Goal: Check status: Check status

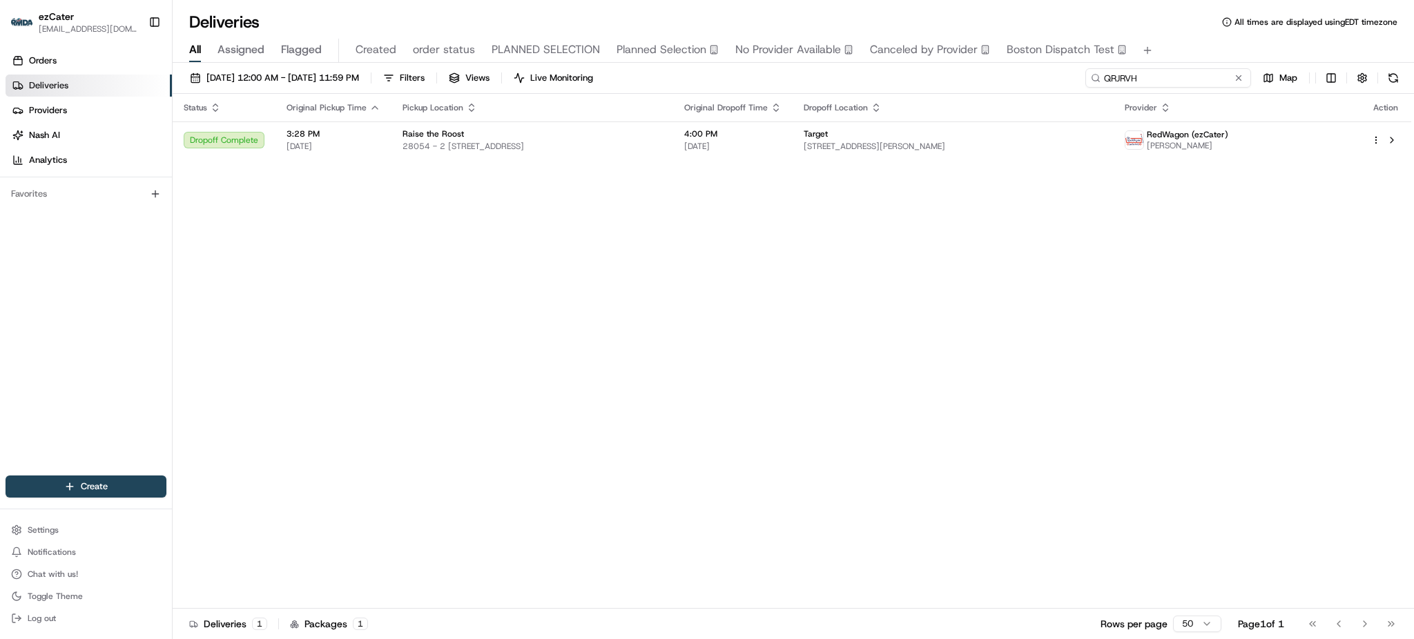
click at [1203, 77] on input "QRJRVH" at bounding box center [1168, 77] width 166 height 19
paste input "1X4-XW3"
type input "1X4-XW3"
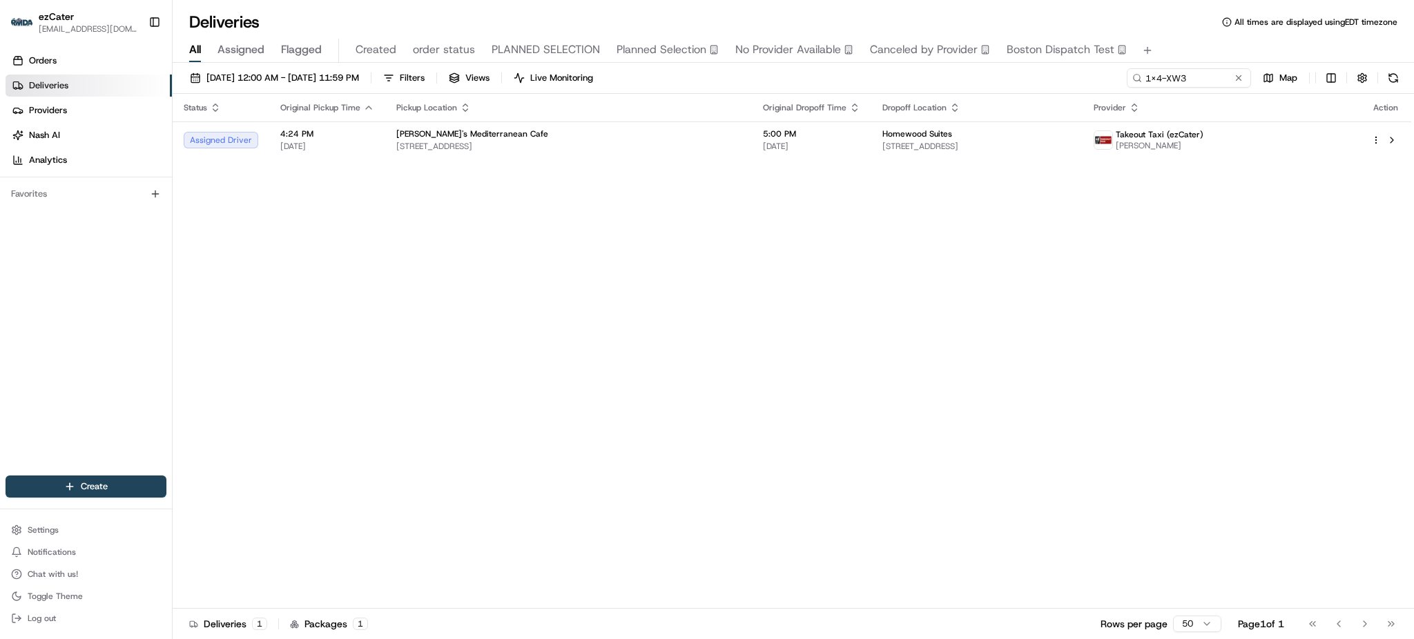
click at [541, 330] on div "Status Original Pickup Time Pickup Location Original Dropoff Time Dropoff Locat…" at bounding box center [792, 351] width 1239 height 515
click at [1143, 313] on div "Status Original Pickup Time Pickup Location Original Dropoff Time Dropoff Locat…" at bounding box center [792, 351] width 1239 height 515
click at [789, 147] on span "[DATE]" at bounding box center [811, 146] width 97 height 11
click at [1117, 369] on div "Status Original Pickup Time Pickup Location Original Dropoff Time Dropoff Locat…" at bounding box center [792, 351] width 1239 height 515
click at [542, 153] on td "[PERSON_NAME]'s Mediterranean Cafe [STREET_ADDRESS]" at bounding box center [568, 140] width 367 height 37
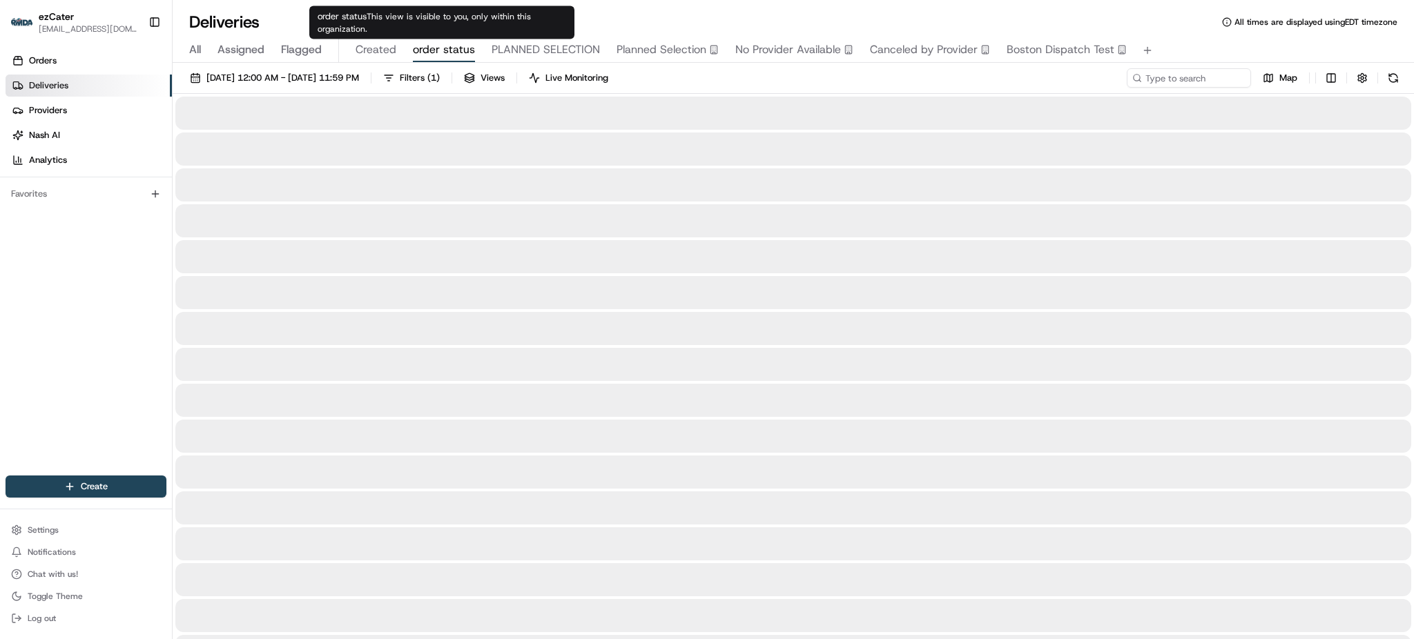
click at [458, 54] on span "order status" at bounding box center [444, 49] width 62 height 17
click at [900, 84] on div "[DATE] 12:00 AM - [DATE] 11:59 PM Filters ( 1 ) Views Live Monitoring Map" at bounding box center [793, 81] width 1241 height 26
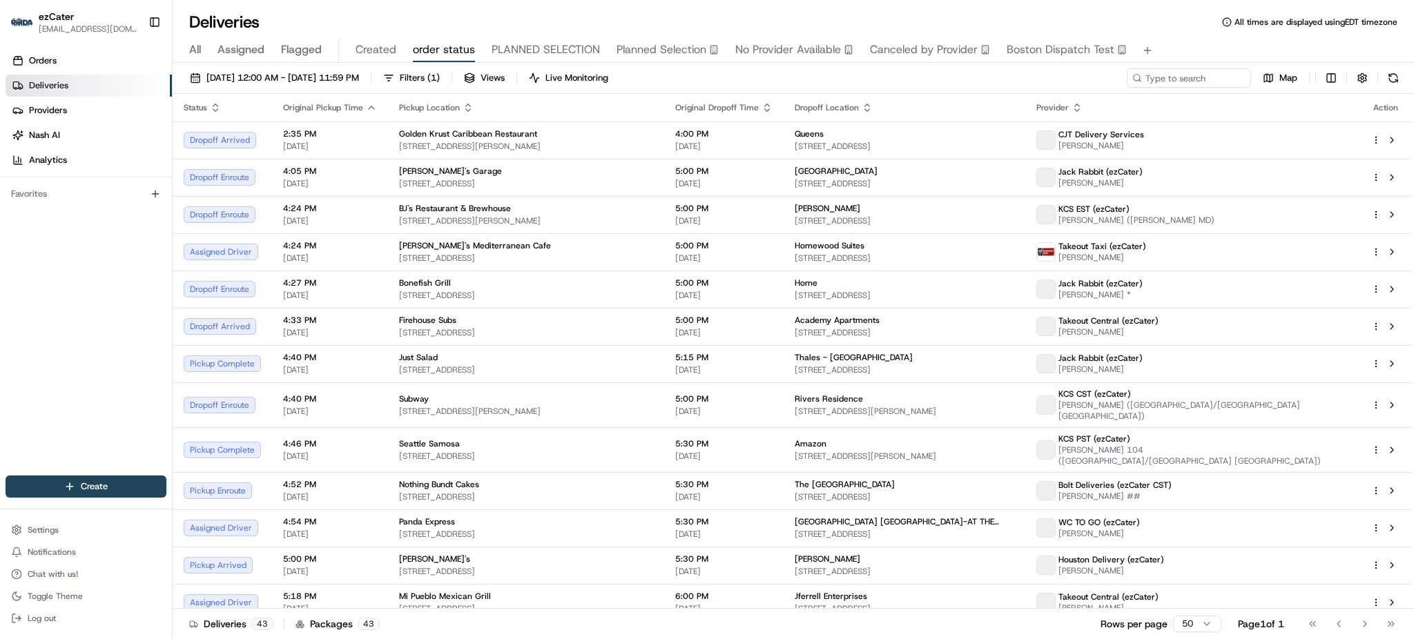
click at [900, 84] on div "[DATE] 12:00 AM - [DATE] 11:59 PM Filters ( 1 ) Views Live Monitoring Map" at bounding box center [793, 81] width 1241 height 26
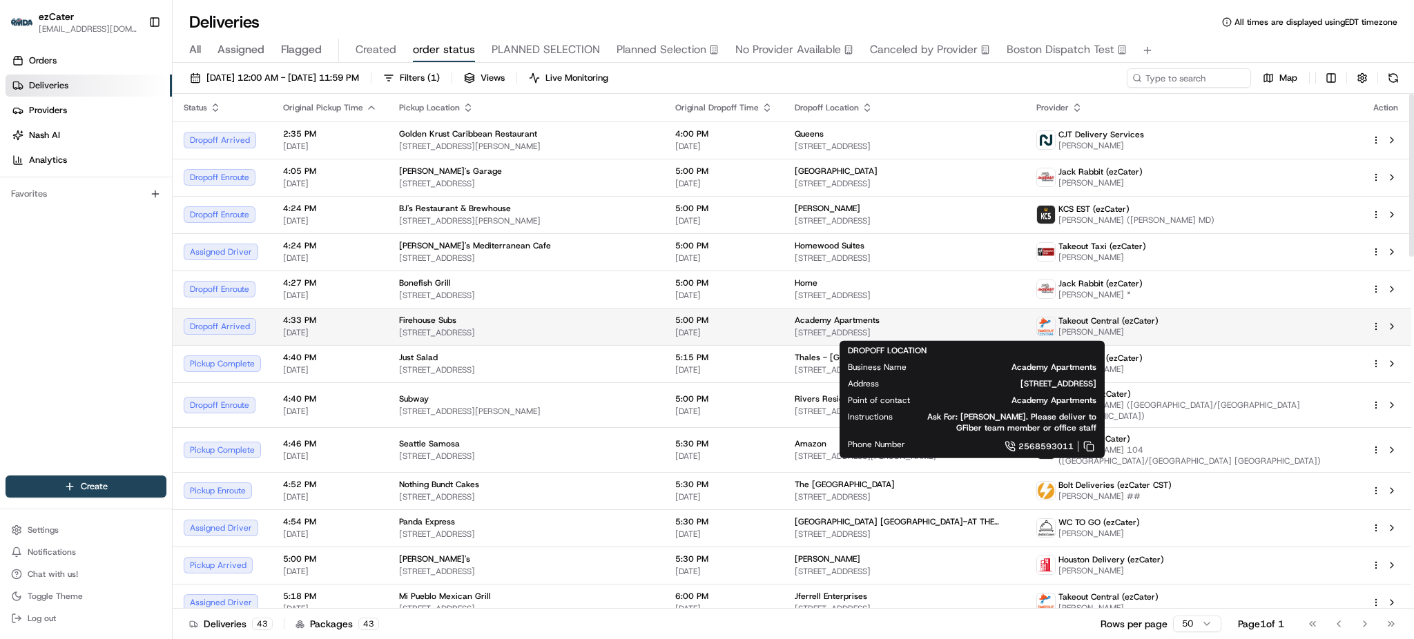
click at [1014, 335] on span "[STREET_ADDRESS]" at bounding box center [905, 332] width 220 height 11
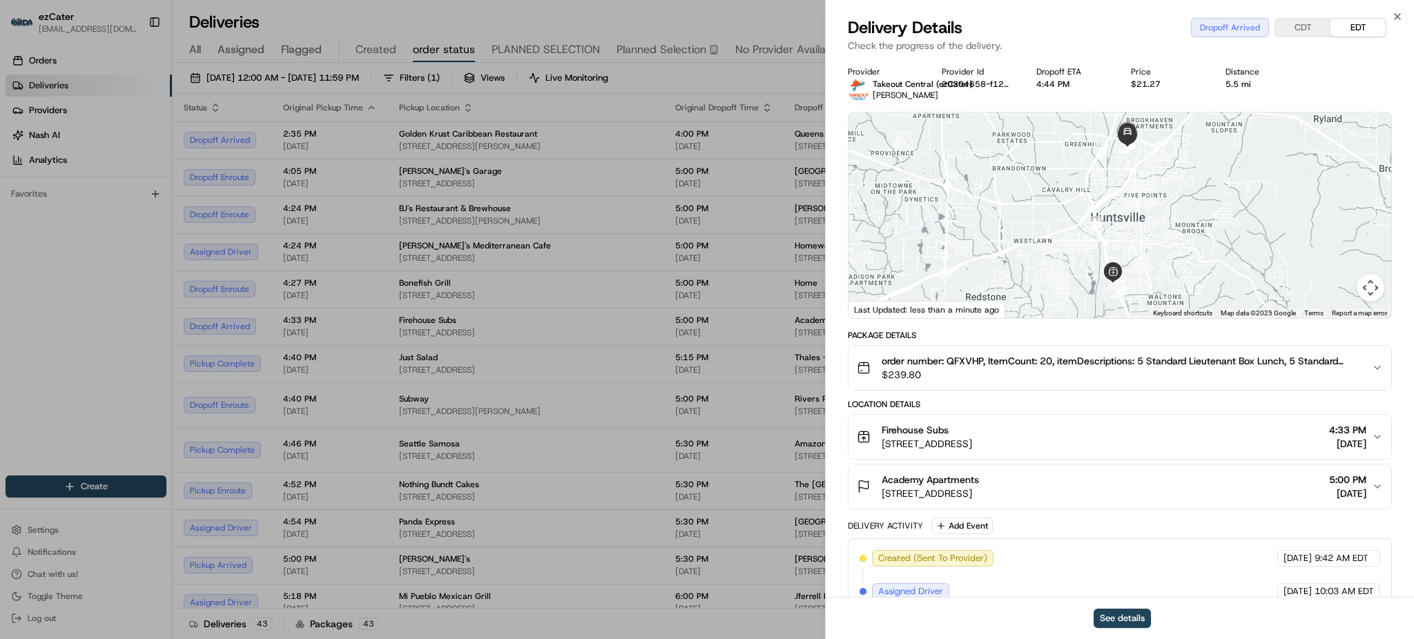
click at [899, 97] on span "[PERSON_NAME]" at bounding box center [906, 95] width 66 height 11
copy span "[PERSON_NAME]"
click at [963, 363] on span "order number: QFXVHP, ItemCount: 20, itemDescriptions: 5 Standard Lieutenant Bo…" at bounding box center [1121, 361] width 479 height 14
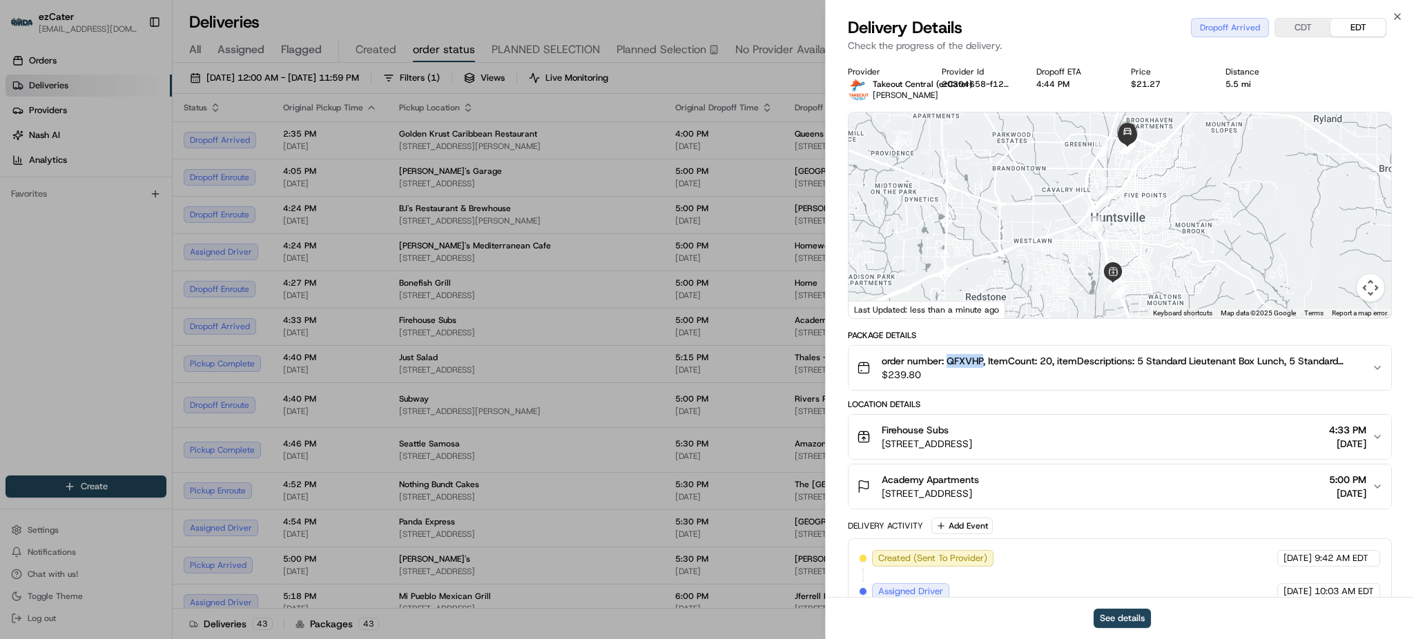
click at [963, 363] on span "order number: QFXVHP, ItemCount: 20, itemDescriptions: 5 Standard Lieutenant Bo…" at bounding box center [1121, 361] width 479 height 14
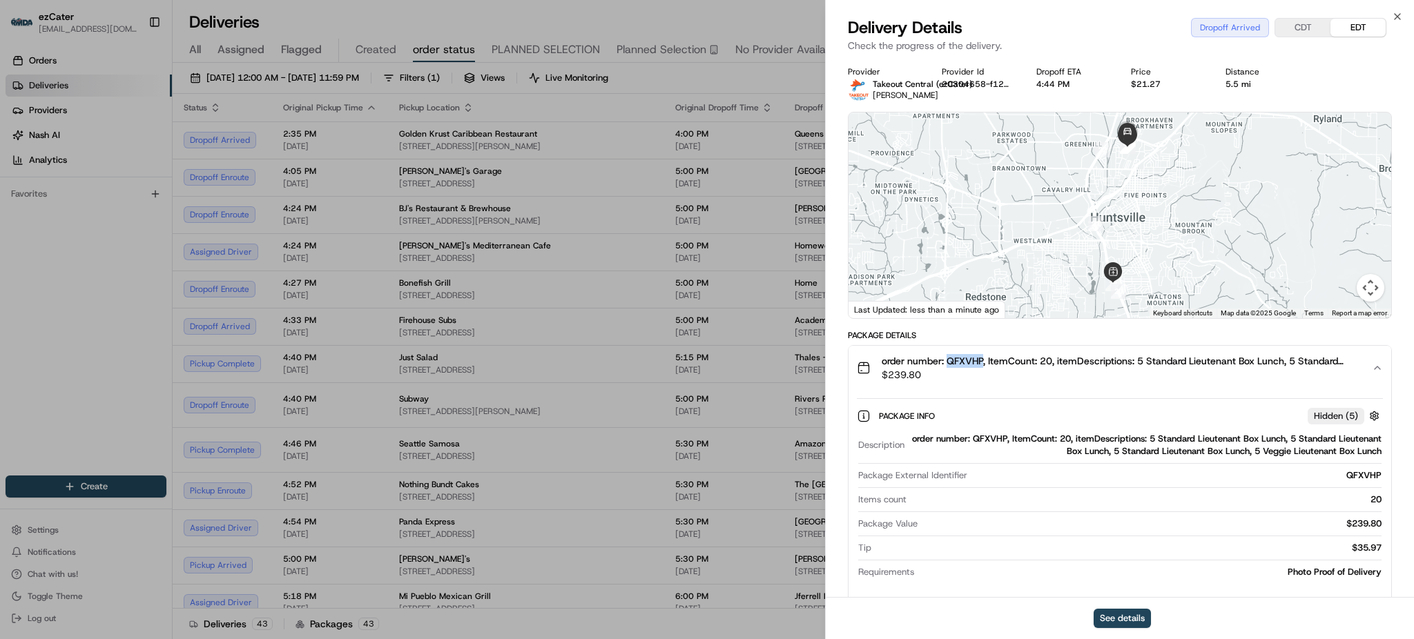
copy span "QFXVHP"
click at [1028, 416] on div "Package Info Hidden ( 5 )" at bounding box center [1131, 415] width 504 height 17
click at [1029, 397] on div "Package Info Hidden ( 5 ) Description order number: QFXVHP, ItemCount: 20, item…" at bounding box center [1120, 491] width 543 height 202
click at [1031, 383] on button "order number: QFXVHP, ItemCount: 20, itemDescriptions: 5 Standard Lieutenant Bo…" at bounding box center [1120, 368] width 543 height 44
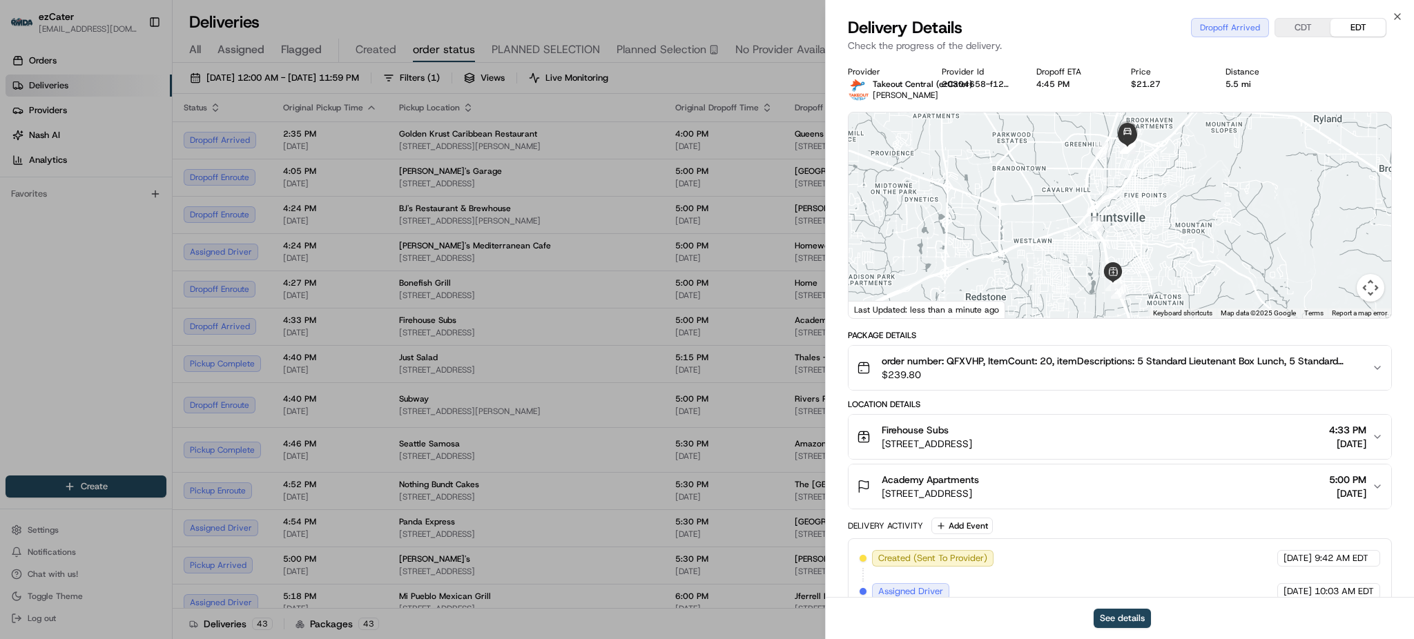
click at [976, 361] on span "order number: QFXVHP, ItemCount: 20, itemDescriptions: 5 Standard Lieutenant Bo…" at bounding box center [1121, 361] width 479 height 14
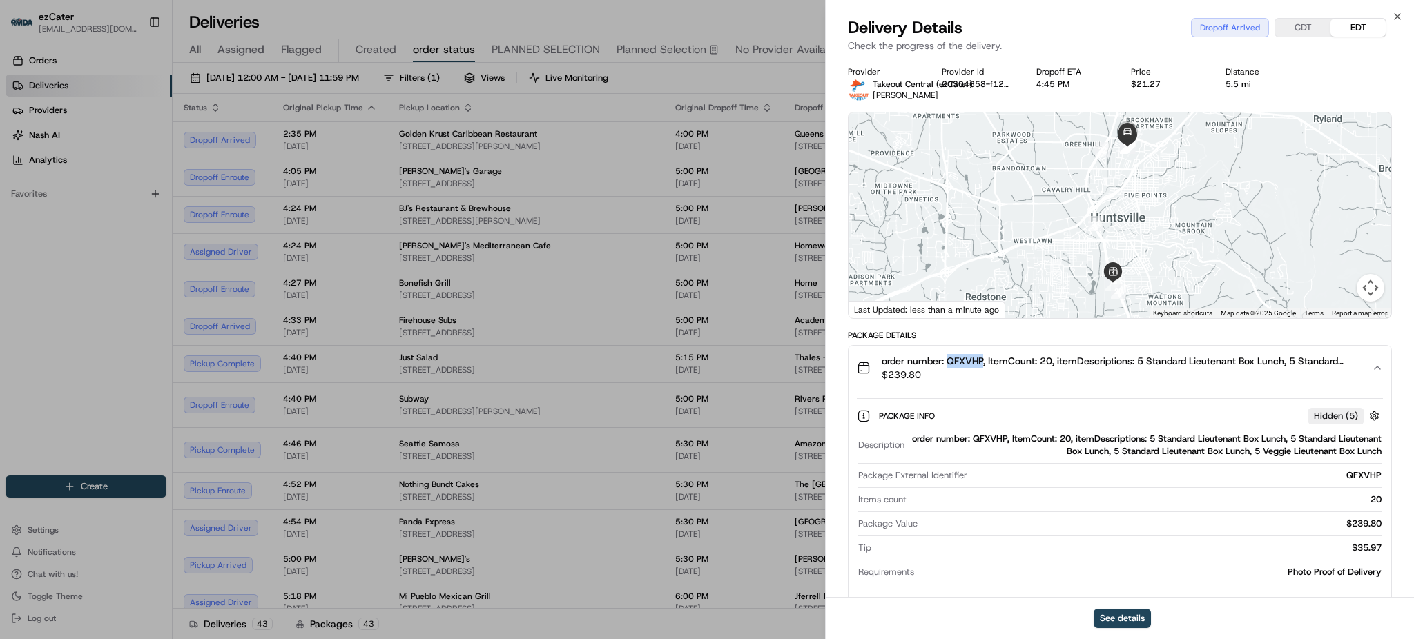
copy span "QFXVHP"
drag, startPoint x: 781, startPoint y: 72, endPoint x: 735, endPoint y: 81, distance: 47.3
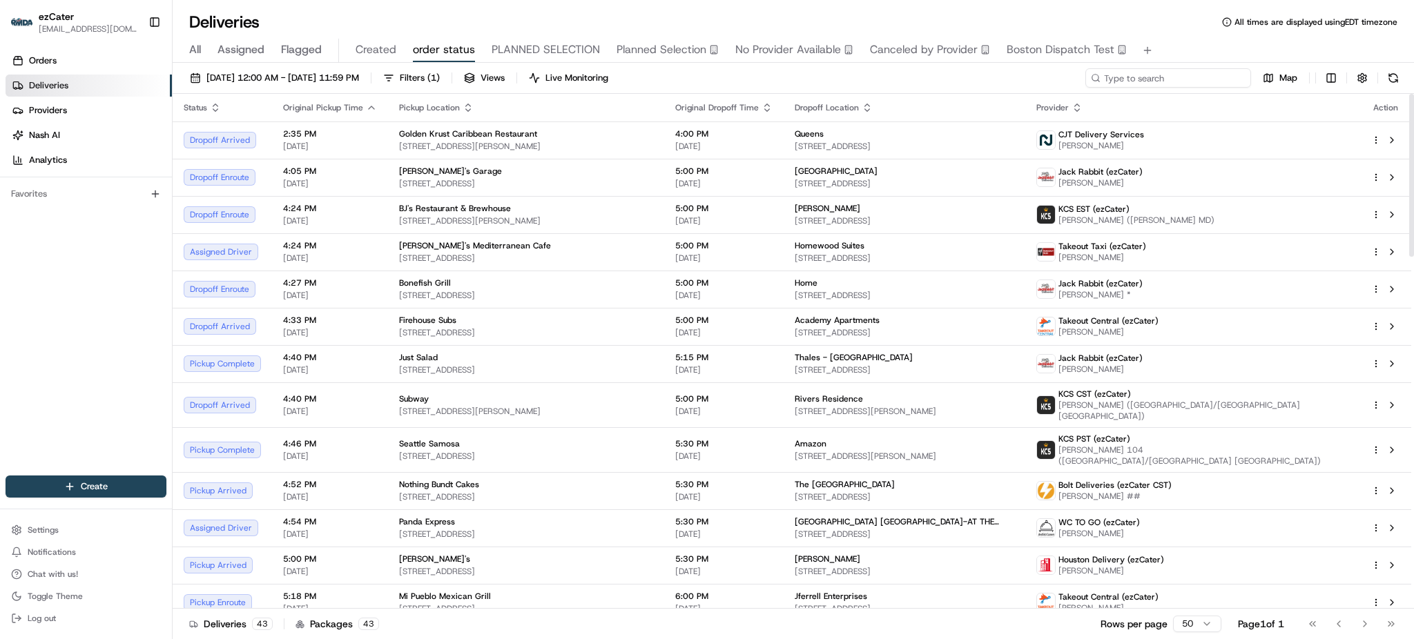
click at [1231, 73] on input at bounding box center [1168, 77] width 166 height 19
paste input "1X4-XW3"
type input "1X4-XW3"
click at [1185, 39] on div "All Assigned Flagged Created order status PLANNED SELECTION Planned Selection N…" at bounding box center [793, 51] width 1241 height 24
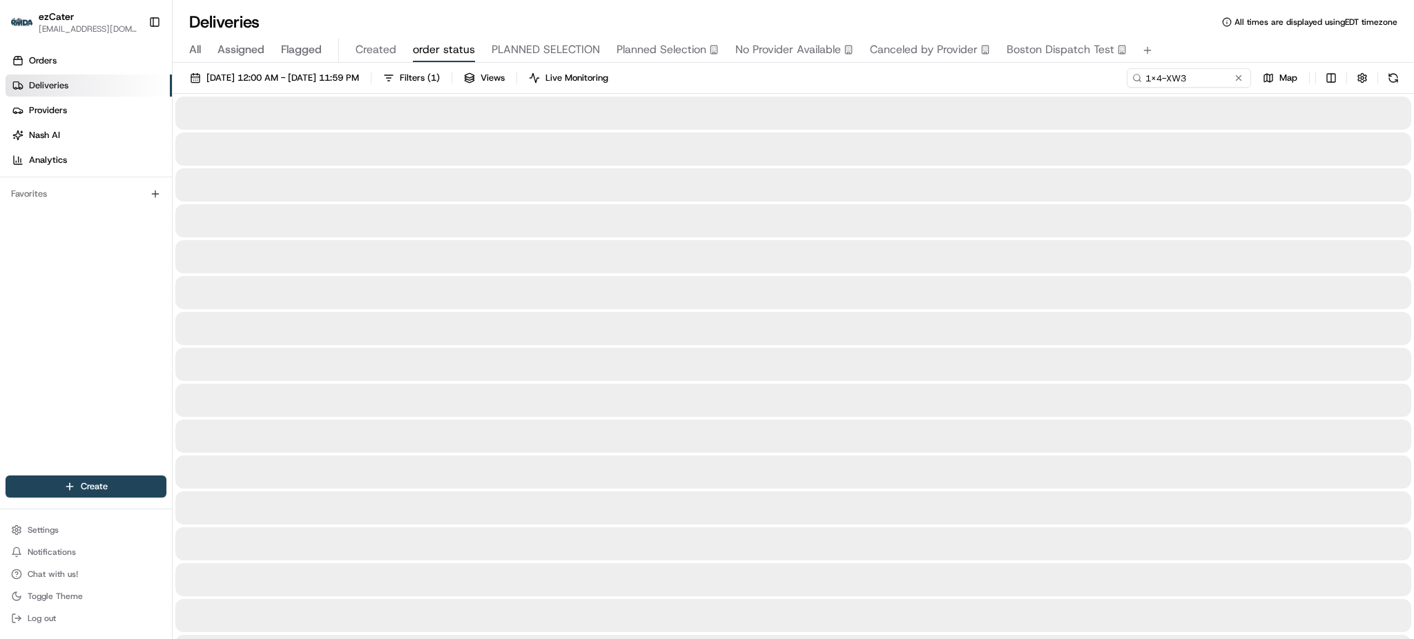
click at [1183, 41] on div "All Assigned Flagged Created order status PLANNED SELECTION Planned Selection N…" at bounding box center [793, 51] width 1241 height 24
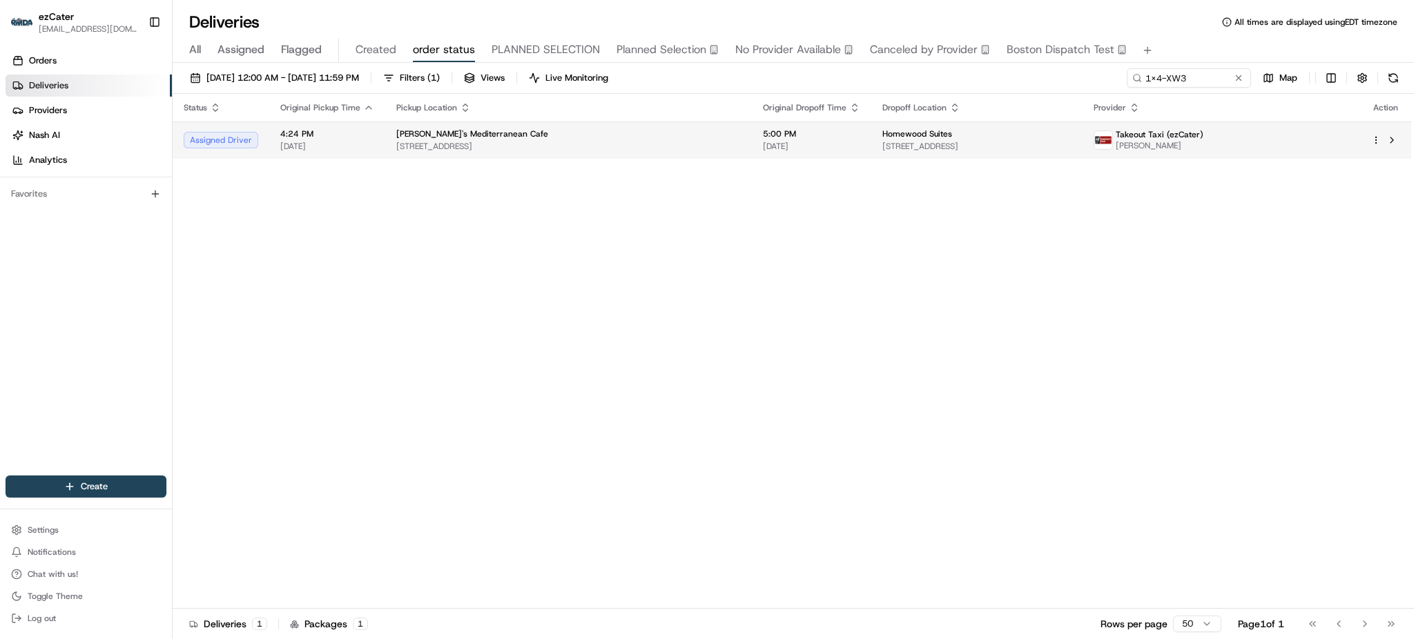
click at [948, 128] on td "Homewood Suites [STREET_ADDRESS]" at bounding box center [976, 140] width 211 height 37
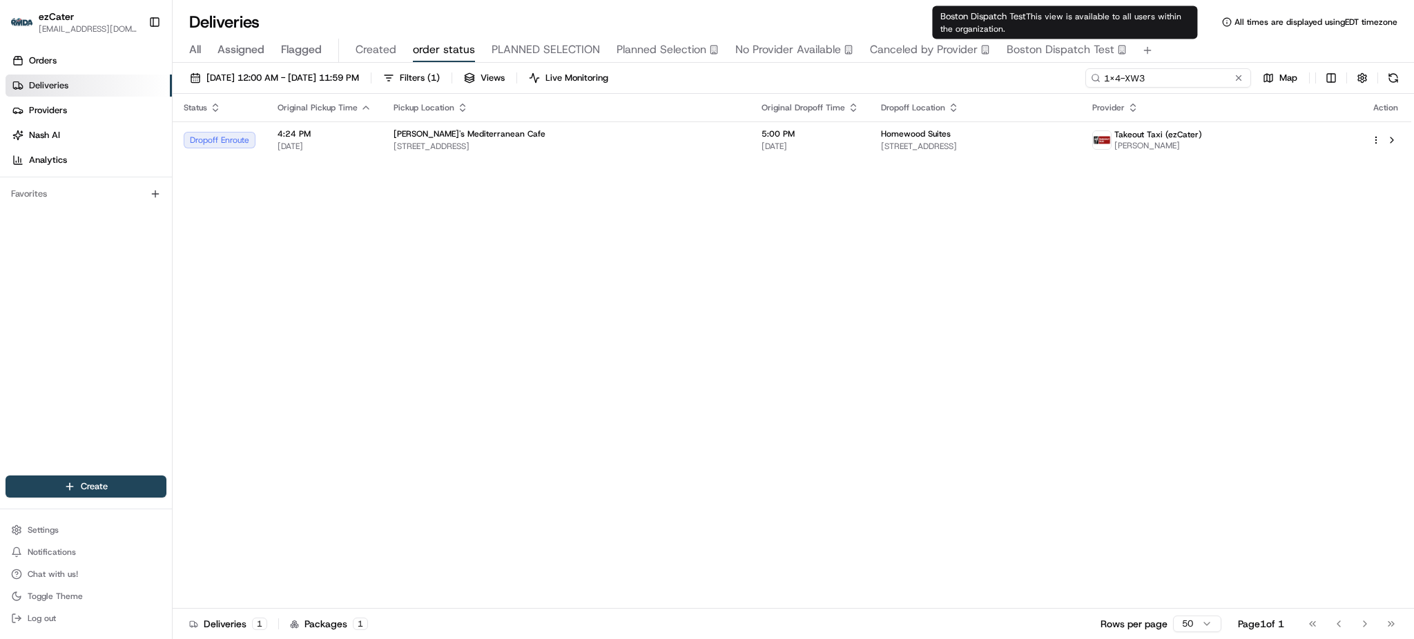
click at [1192, 76] on input "1X4-XW3" at bounding box center [1168, 77] width 166 height 19
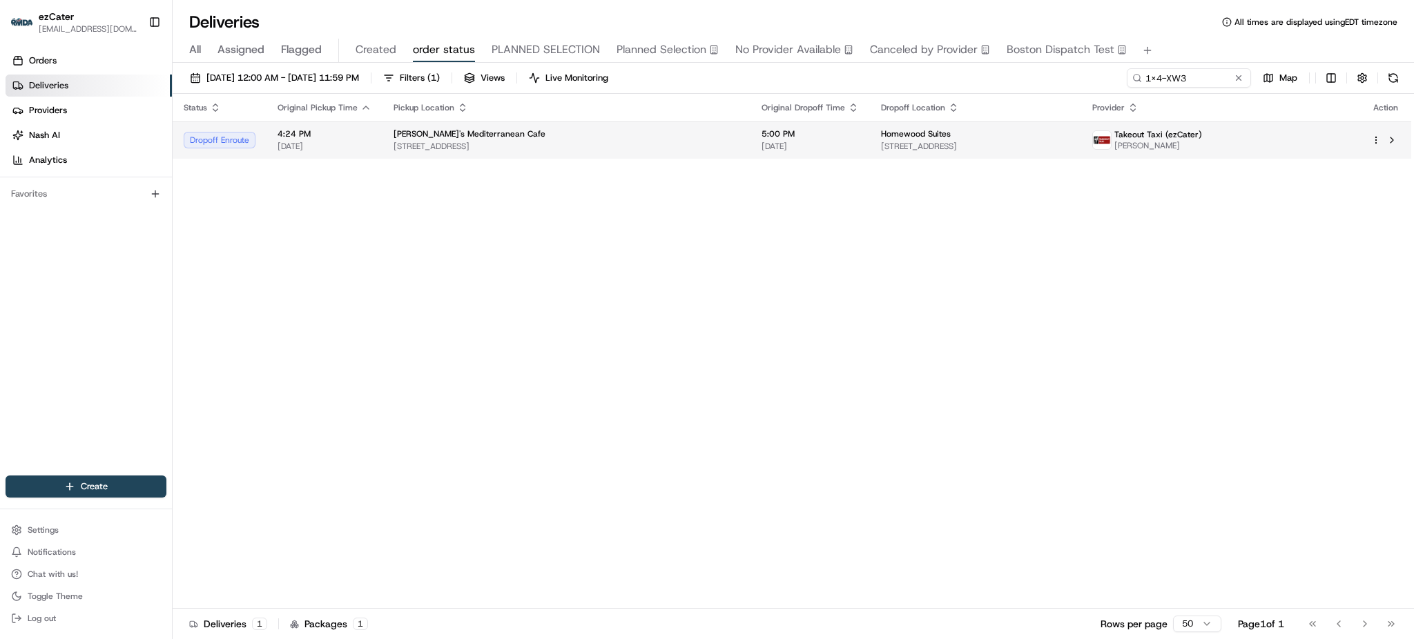
click at [881, 131] on span "Homewood Suites" at bounding box center [916, 133] width 70 height 11
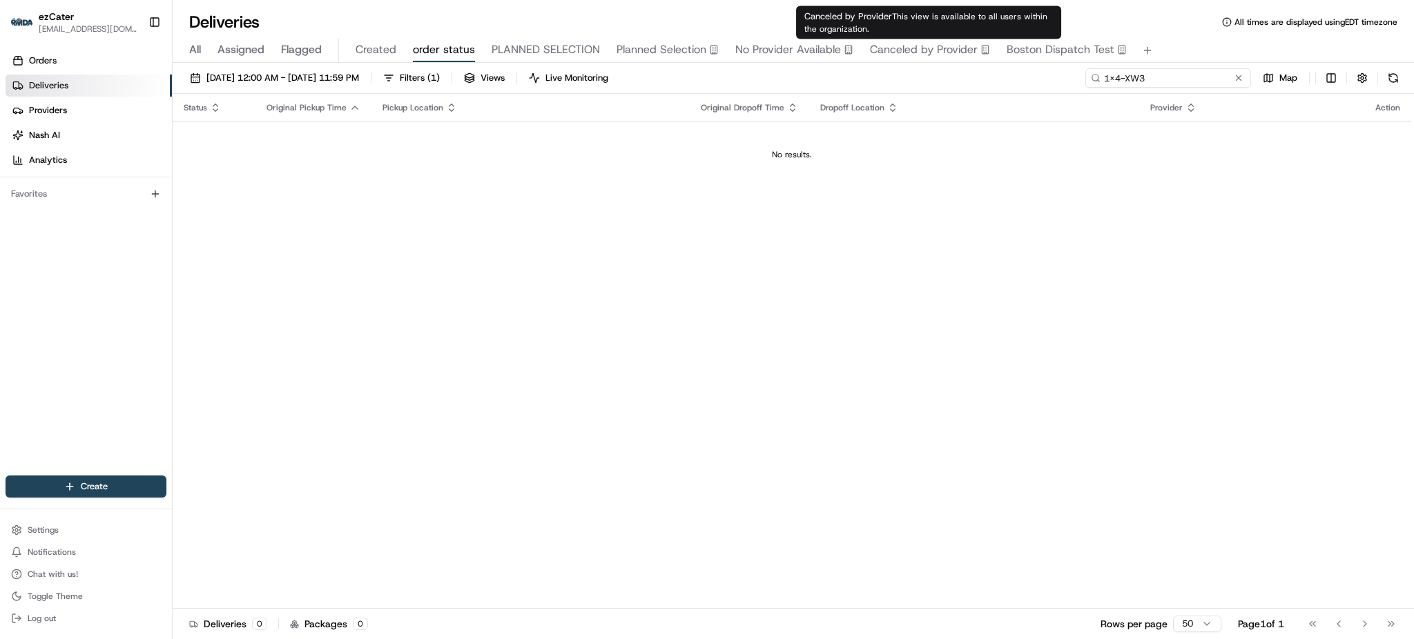
click at [1213, 81] on input "1X4-XW3" at bounding box center [1168, 77] width 166 height 19
paste input "HAF-P5K"
type input "HAF-P5K"
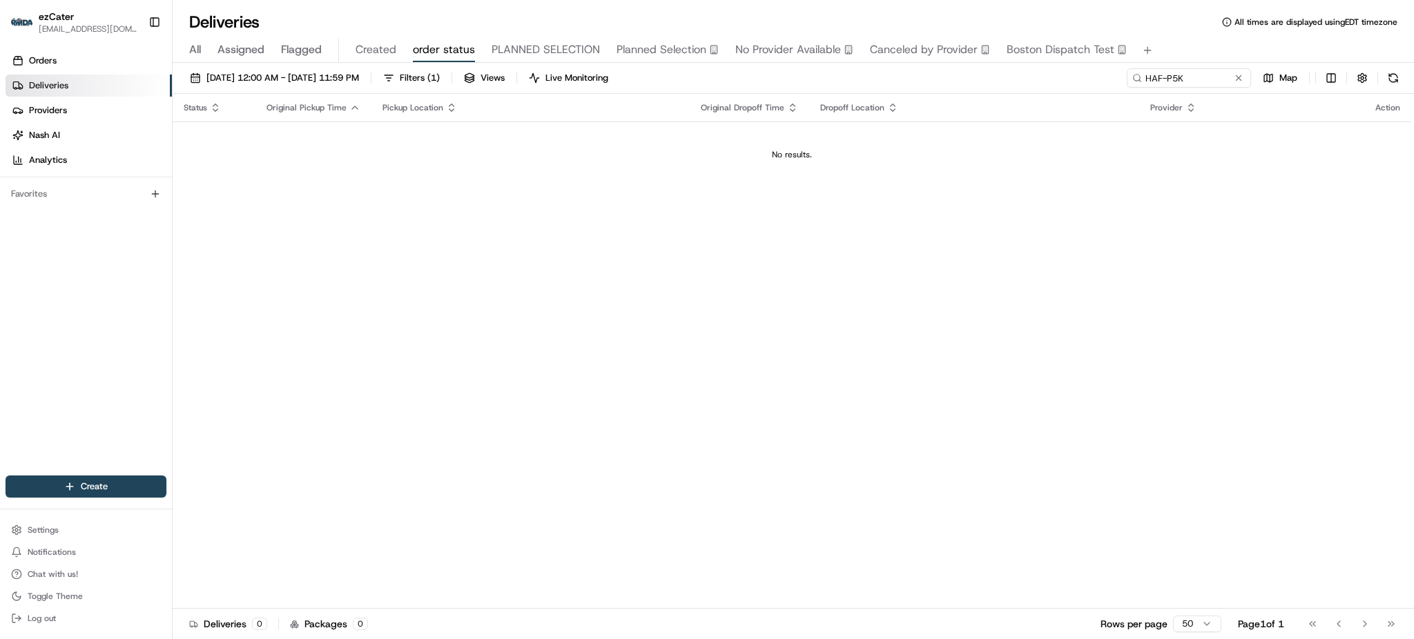
click at [899, 313] on div "Status Original Pickup Time Pickup Location Original Dropoff Time Dropoff Locat…" at bounding box center [792, 351] width 1239 height 515
click at [188, 52] on div "All Assigned Flagged Created order status PLANNED SELECTION Planned Selection N…" at bounding box center [793, 51] width 1241 height 24
click at [207, 51] on div "All Assigned Flagged Created order status PLANNED SELECTION Planned Selection N…" at bounding box center [793, 51] width 1241 height 24
click at [200, 50] on span "All" at bounding box center [195, 49] width 12 height 17
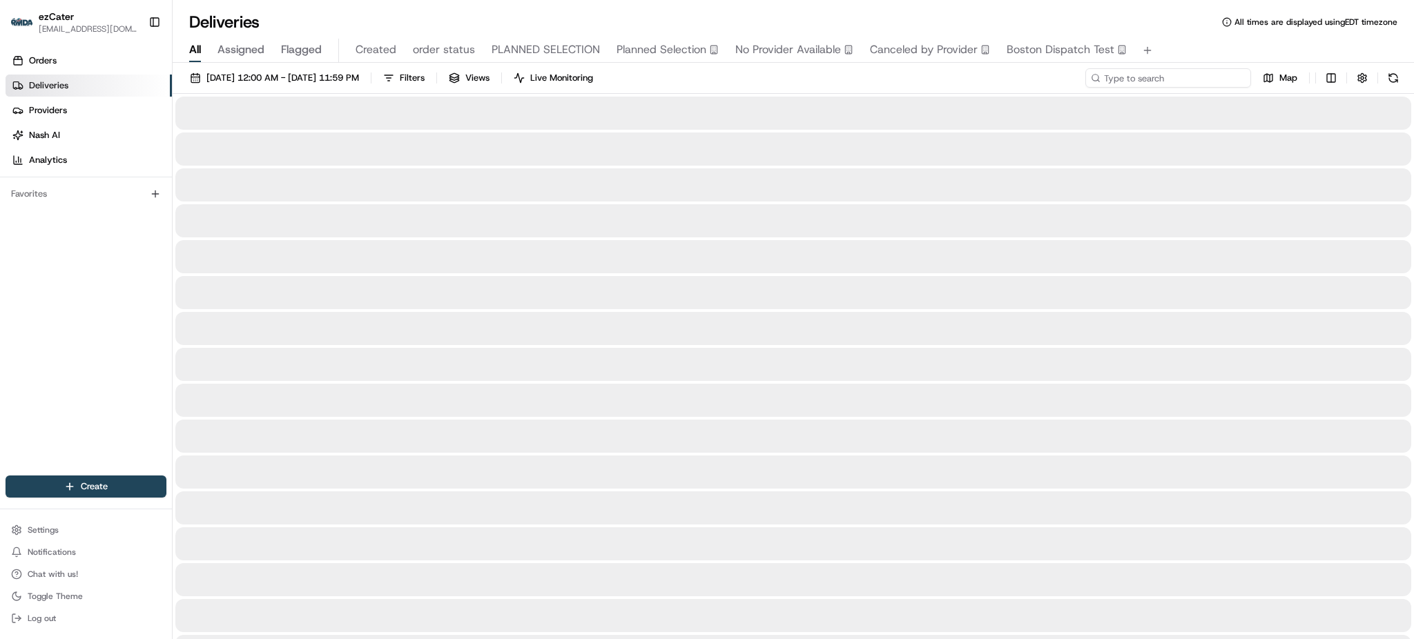
click at [1184, 73] on input at bounding box center [1168, 77] width 166 height 19
paste input "HAF-P5K"
type input "HAF-P5K"
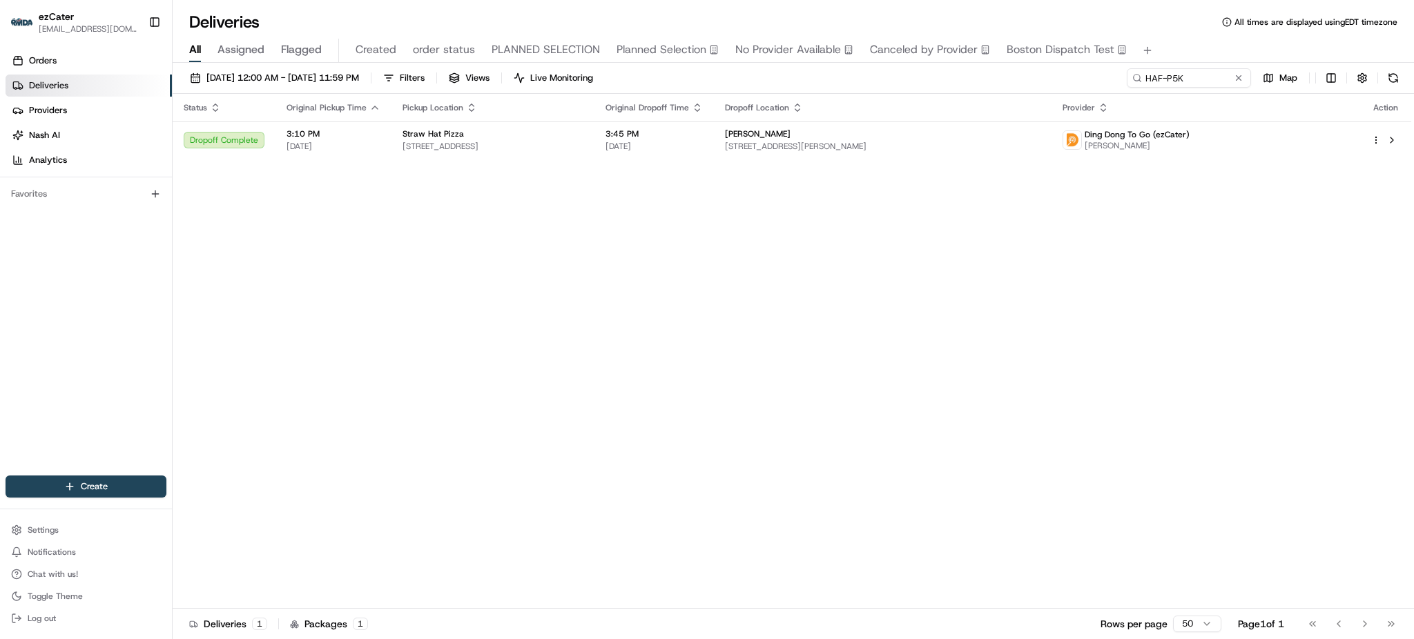
click at [1005, 275] on div "Status Original Pickup Time Pickup Location Original Dropoff Time Dropoff Locat…" at bounding box center [792, 351] width 1239 height 515
click at [1190, 140] on span "[PERSON_NAME]" at bounding box center [1137, 145] width 105 height 11
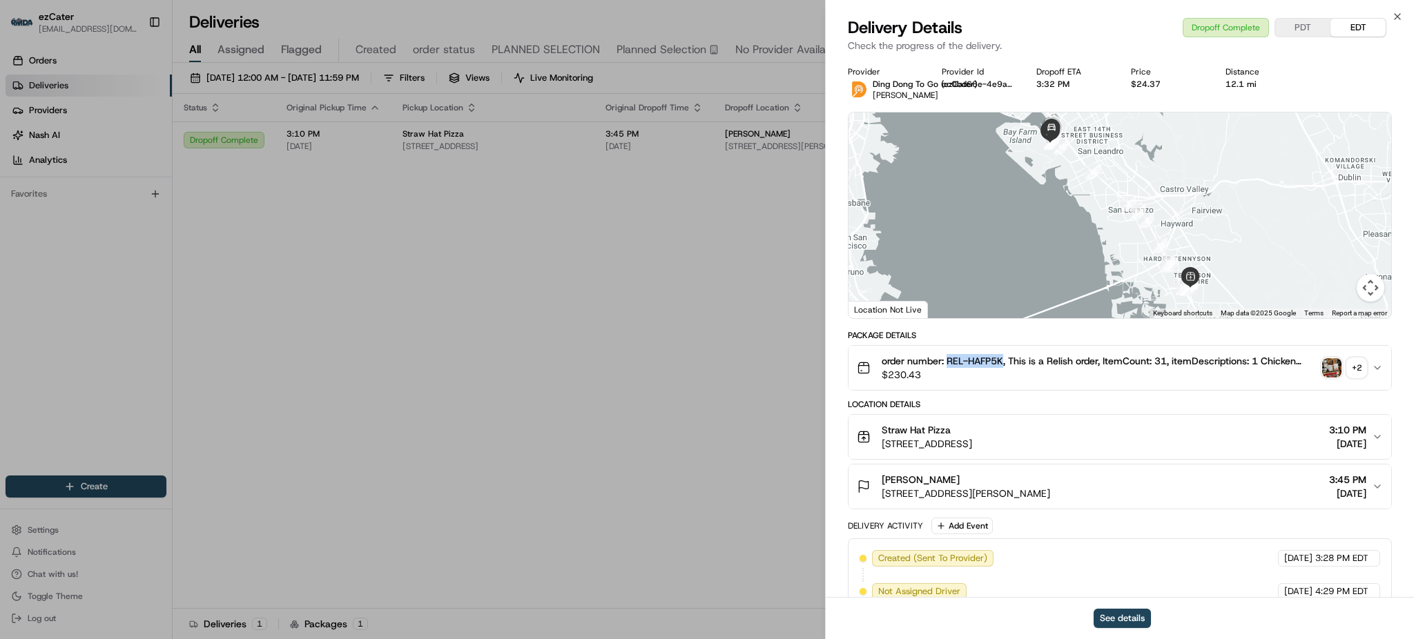
drag, startPoint x: 947, startPoint y: 363, endPoint x: 1002, endPoint y: 363, distance: 54.5
click at [1002, 363] on span "order number: REL-HAFP5K, This is a Relish order, ItemCount: 31, itemDescriptio…" at bounding box center [1099, 361] width 435 height 14
copy span "REL-HAFP5K"
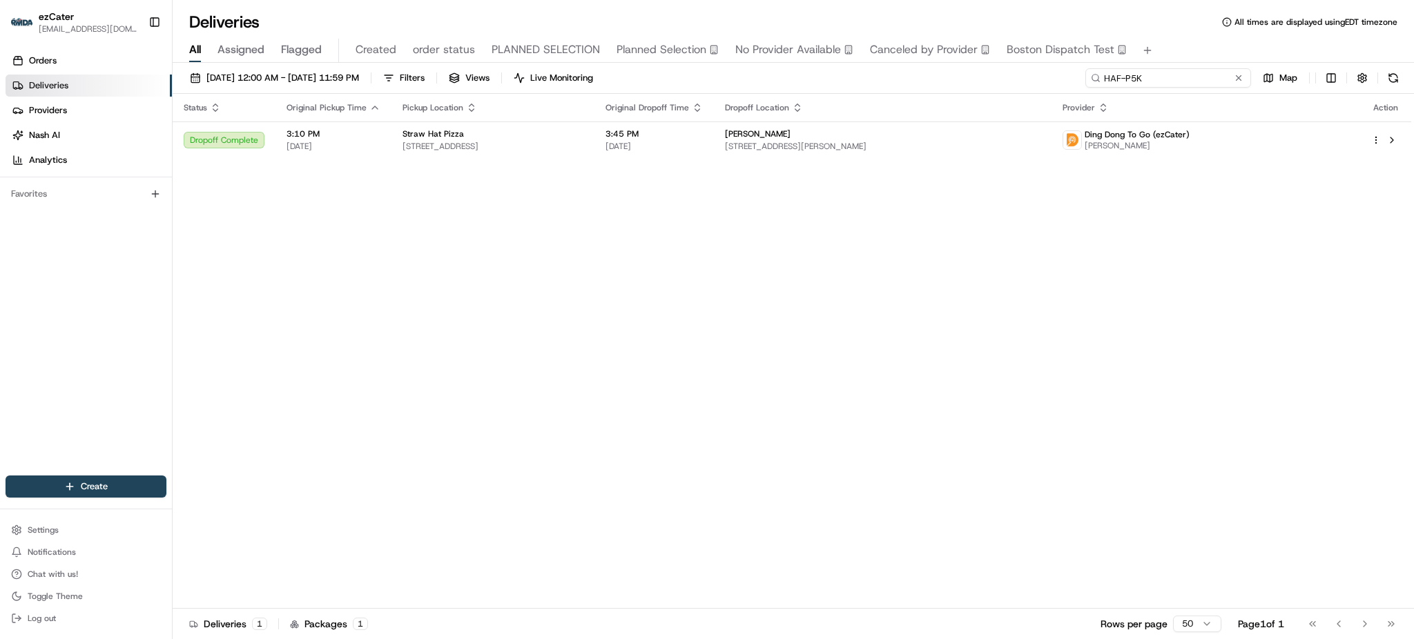
click at [1187, 77] on input "HAF-P5K" at bounding box center [1168, 77] width 166 height 19
paste input "PP-X51"
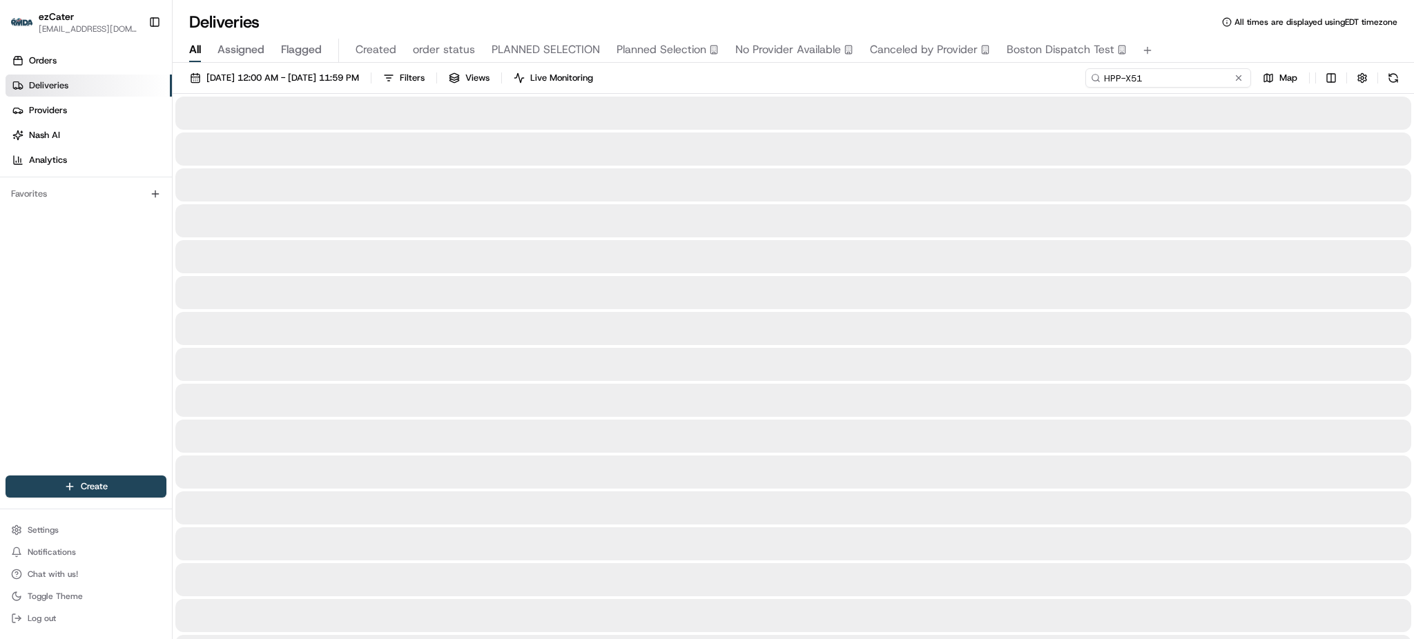
type input "HPP-X51"
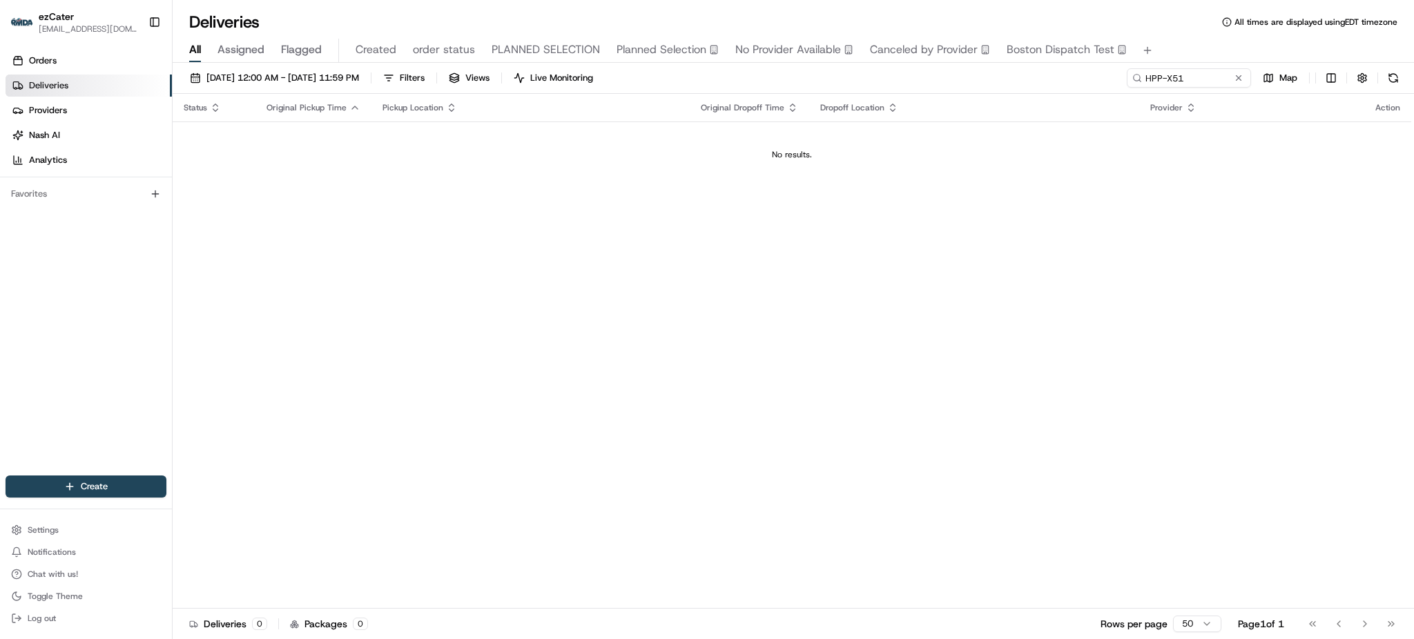
click at [1043, 284] on div "Status Original Pickup Time Pickup Location Original Dropoff Time Dropoff Locat…" at bounding box center [792, 351] width 1239 height 515
click at [315, 79] on span "[DATE] 12:00 AM - [DATE] 11:59 PM" at bounding box center [282, 78] width 153 height 12
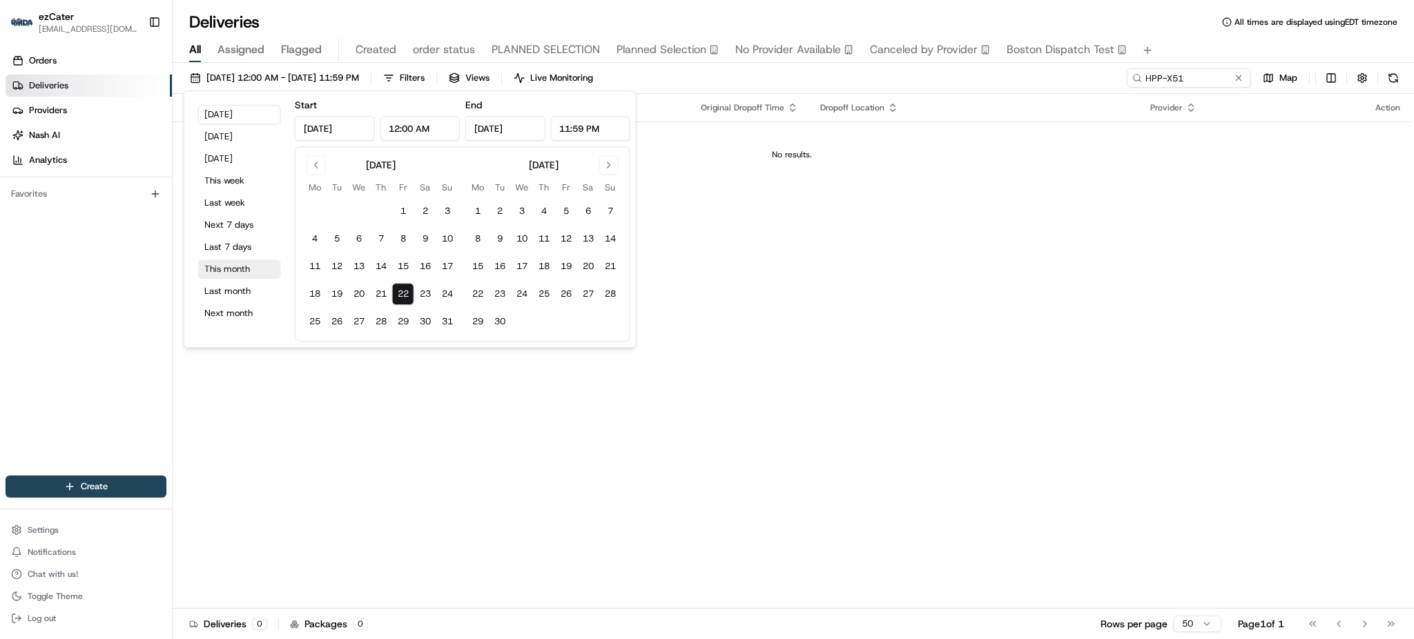
click at [237, 274] on button "This month" at bounding box center [239, 269] width 83 height 19
type input "[DATE]"
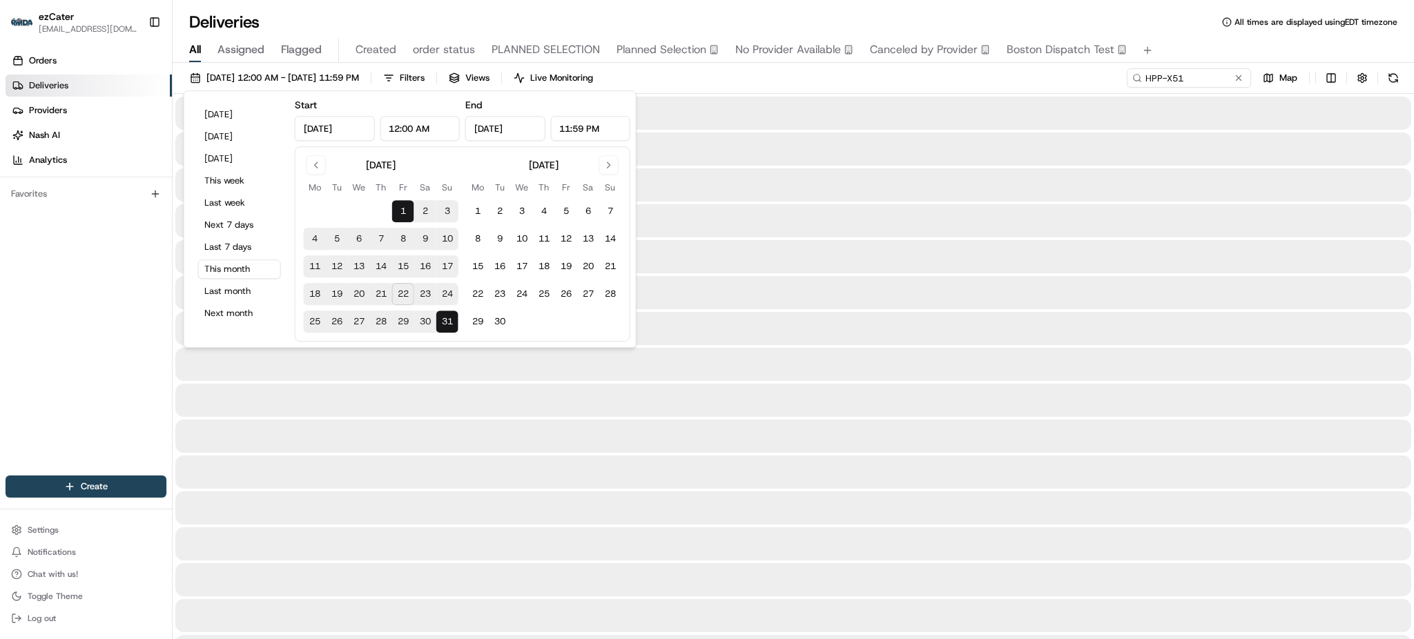
click at [88, 303] on div "Orders Deliveries Providers [PERSON_NAME] Analytics Favorites" at bounding box center [86, 264] width 172 height 440
